Goal: Check status: Check status

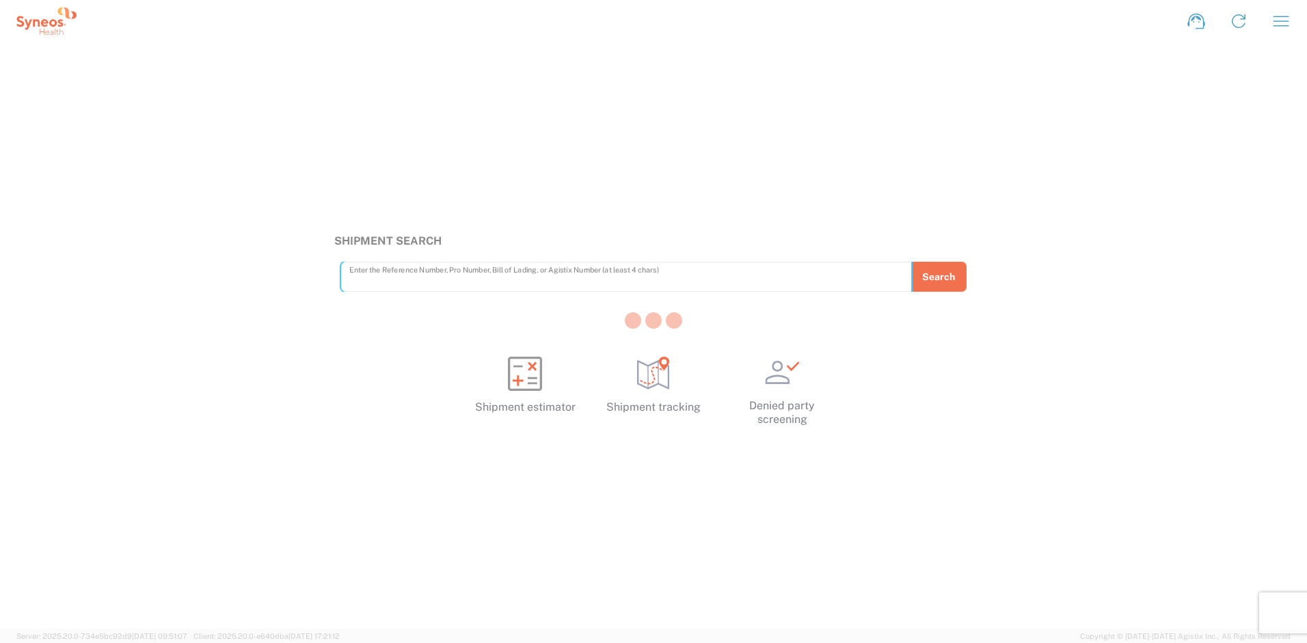
paste input "CB120453"
type input "CB120453"
click at [935, 282] on div at bounding box center [653, 321] width 1307 height 643
click at [934, 282] on button "Search" at bounding box center [939, 277] width 56 height 30
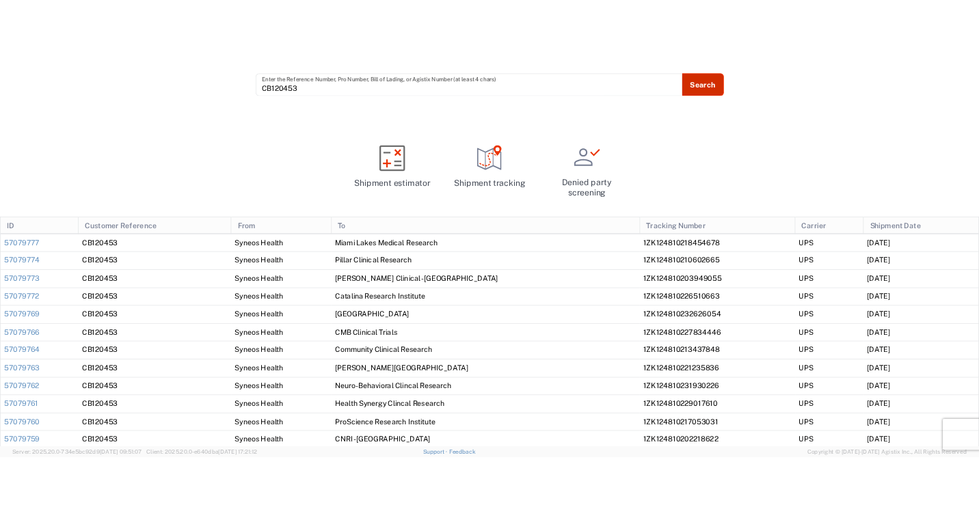
scroll to position [57, 0]
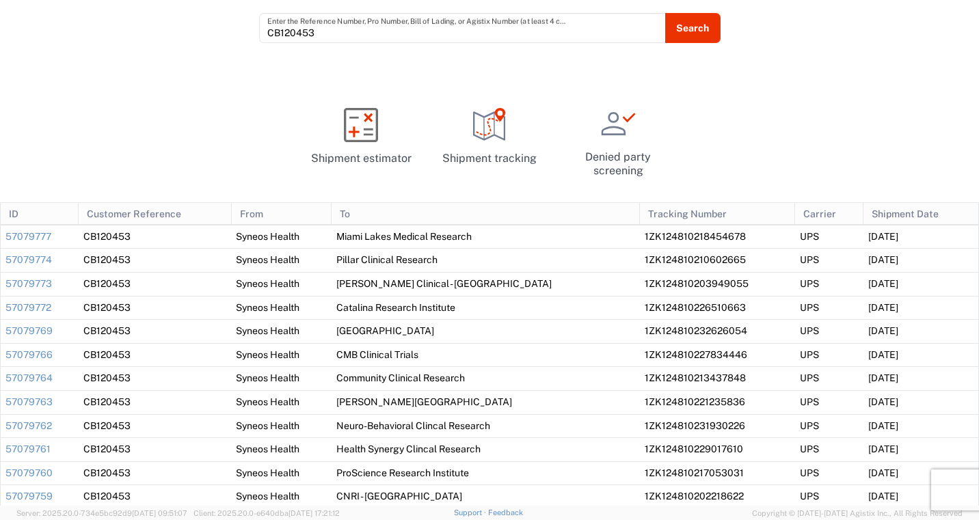
click at [729, 124] on div "Shipment Search CB120453 Enter the Reference Number, Pro Number, Bill of Lading…" at bounding box center [489, 246] width 979 height 520
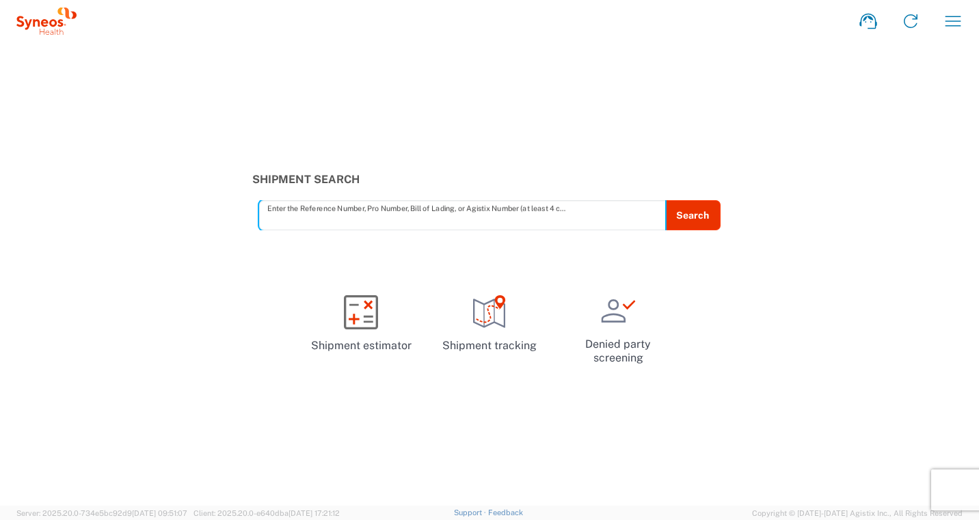
paste input "CB120453"
type input "CB120453"
click at [698, 206] on button "Search" at bounding box center [693, 215] width 56 height 30
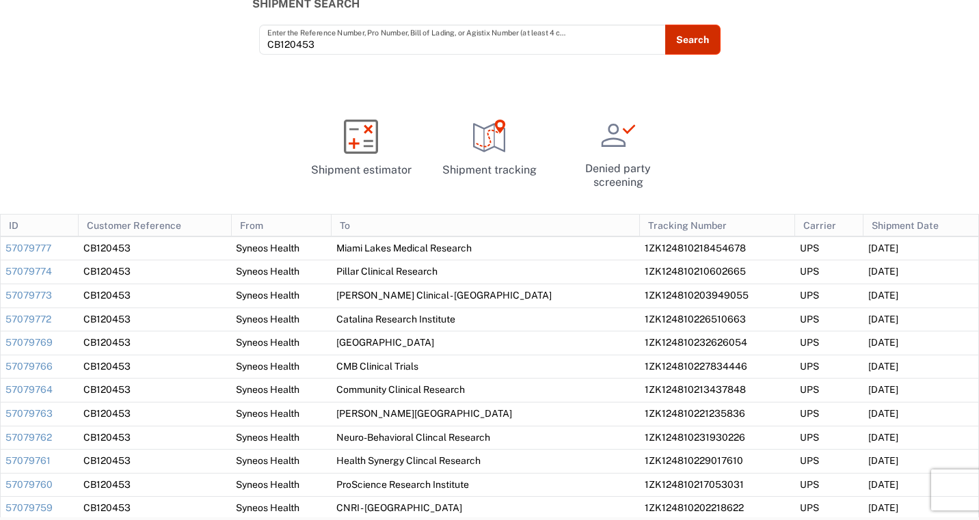
scroll to position [57, 0]
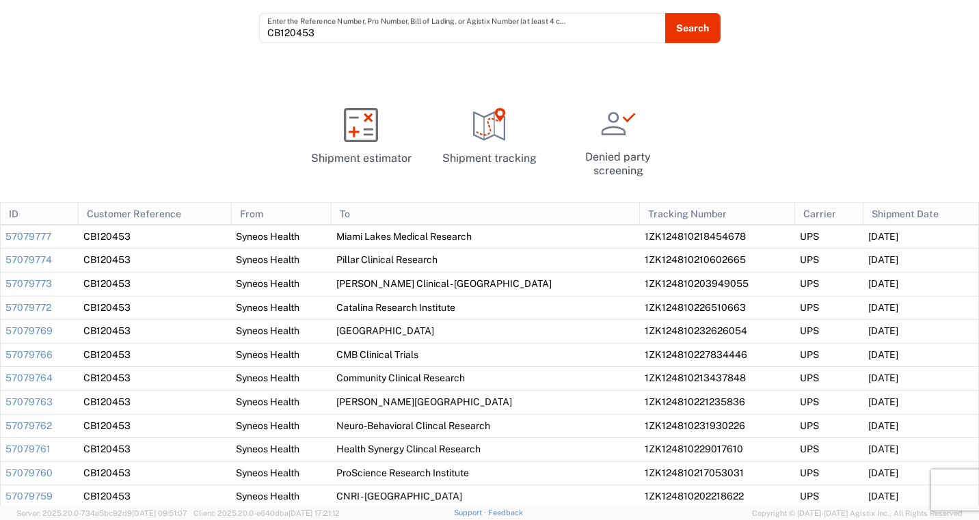
click at [673, 233] on span "1ZK124810218454678" at bounding box center [695, 236] width 101 height 11
copy span "1ZK124810218454678"
click at [645, 255] on span "1ZK124810210602665" at bounding box center [695, 259] width 101 height 11
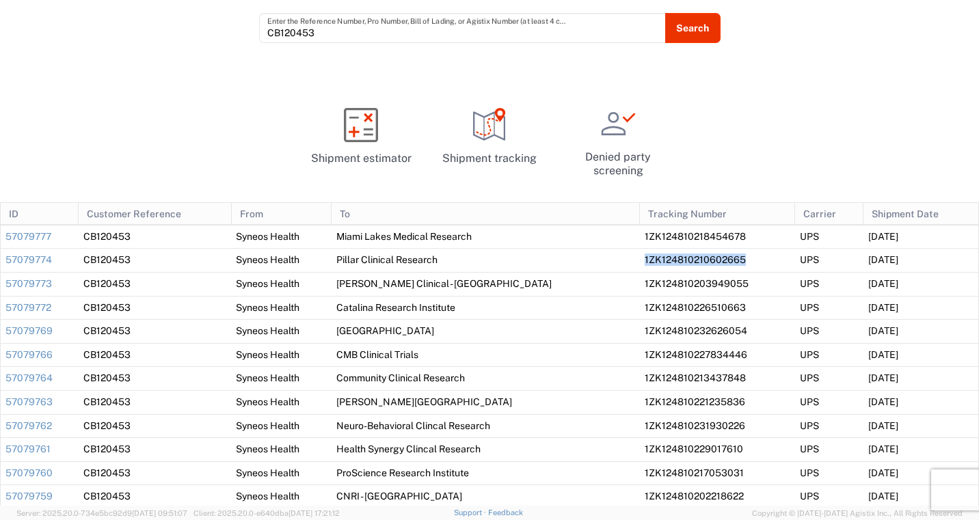
copy span "1ZK124810210602665"
click at [678, 283] on span "1ZK124810203949055" at bounding box center [697, 283] width 104 height 11
copy span "1ZK124810203949055"
click at [648, 310] on span "1ZK124810226510663" at bounding box center [695, 307] width 101 height 11
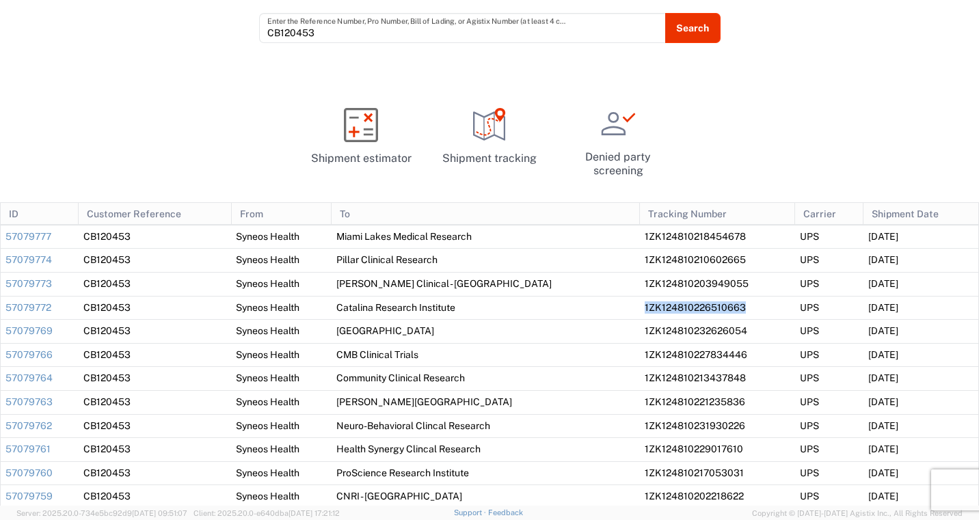
click at [648, 310] on span "1ZK124810226510663" at bounding box center [695, 307] width 101 height 11
copy span "1ZK124810226510663"
click at [684, 334] on span "1ZK124810232626054" at bounding box center [696, 330] width 103 height 11
copy span "1ZK124810232626054"
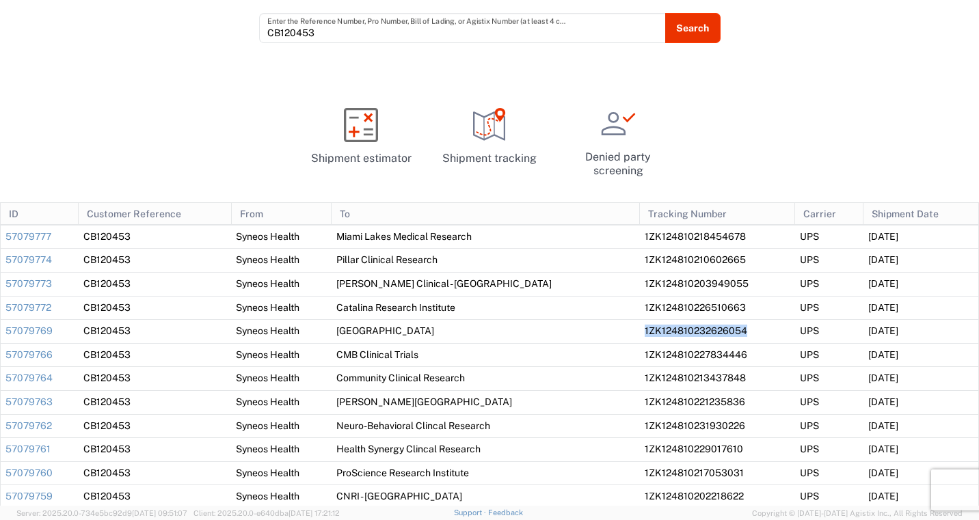
click at [645, 354] on span "1ZK124810227834446" at bounding box center [696, 354] width 103 height 11
copy span "1ZK124810227834446"
click at [650, 373] on span "1ZK124810213437848" at bounding box center [695, 378] width 101 height 11
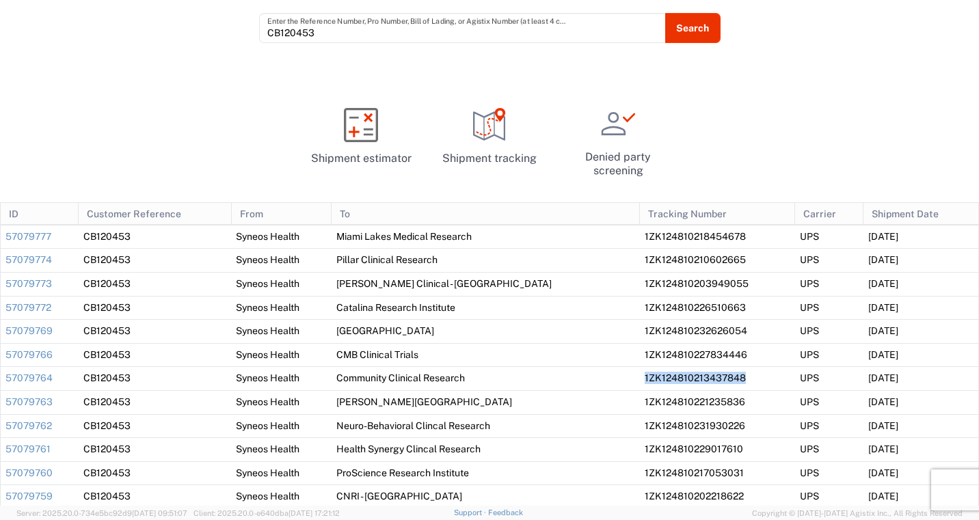
copy span "1ZK124810213437848"
click at [680, 409] on td "1ZK124810221235836" at bounding box center [717, 403] width 155 height 24
click at [682, 404] on span "1ZK124810221235836" at bounding box center [695, 402] width 101 height 11
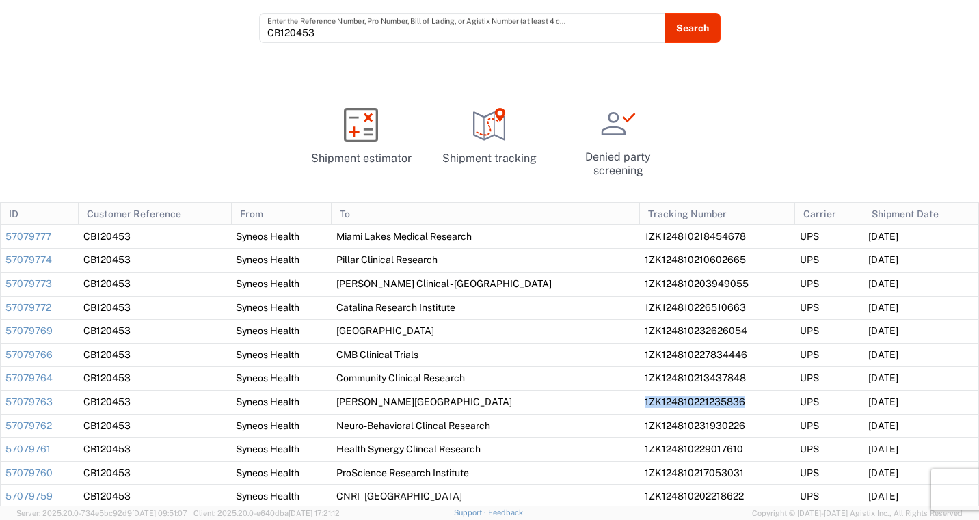
copy span "1ZK124810221235836"
click at [645, 423] on span "1ZK124810231930226" at bounding box center [695, 426] width 101 height 11
copy span "1ZK124810231930226"
click at [650, 451] on span "1ZK124810229017610" at bounding box center [694, 449] width 98 height 11
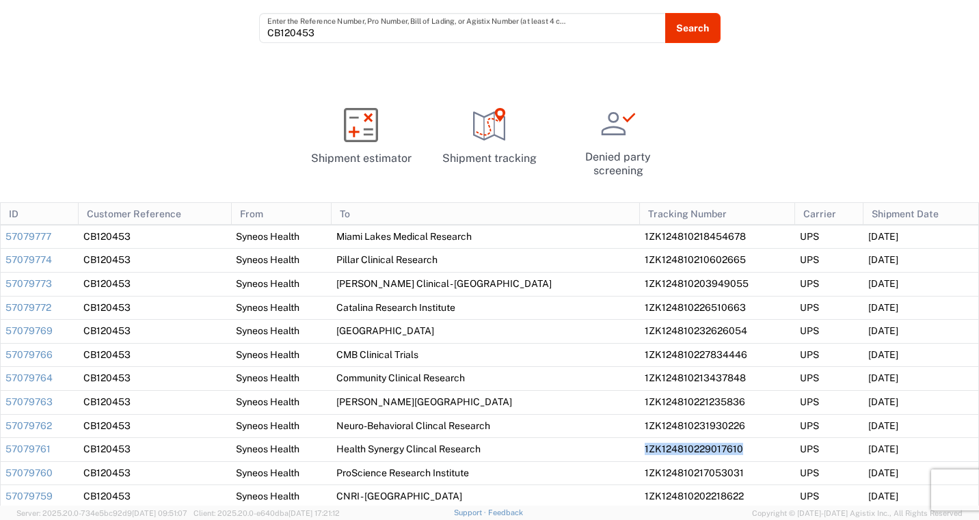
click at [650, 451] on span "1ZK124810229017610" at bounding box center [694, 449] width 98 height 11
copy span "1ZK124810229017610"
click at [674, 475] on span "1ZK124810217053031" at bounding box center [694, 473] width 99 height 11
click at [652, 497] on span "1ZK124810202218622" at bounding box center [694, 496] width 99 height 11
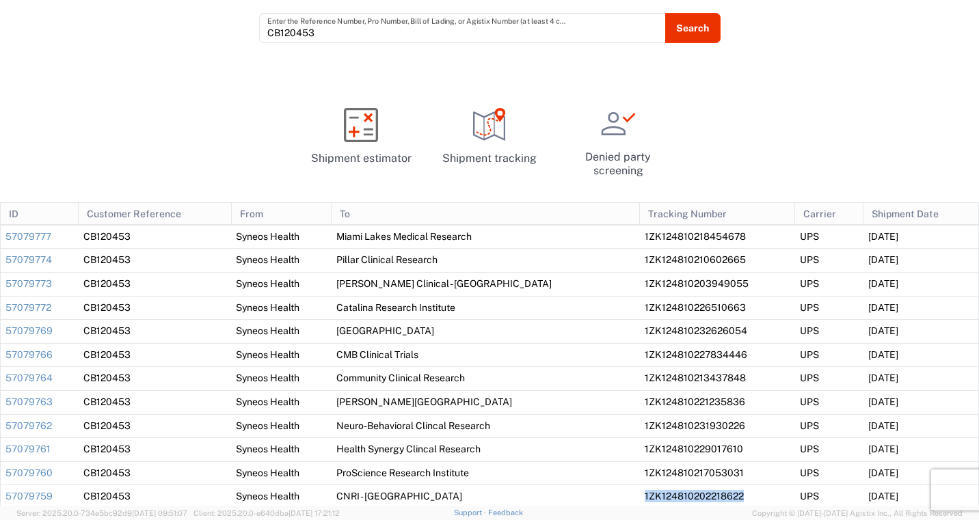
click at [652, 497] on span "1ZK124810202218622" at bounding box center [694, 496] width 99 height 11
